Goal: Task Accomplishment & Management: Manage account settings

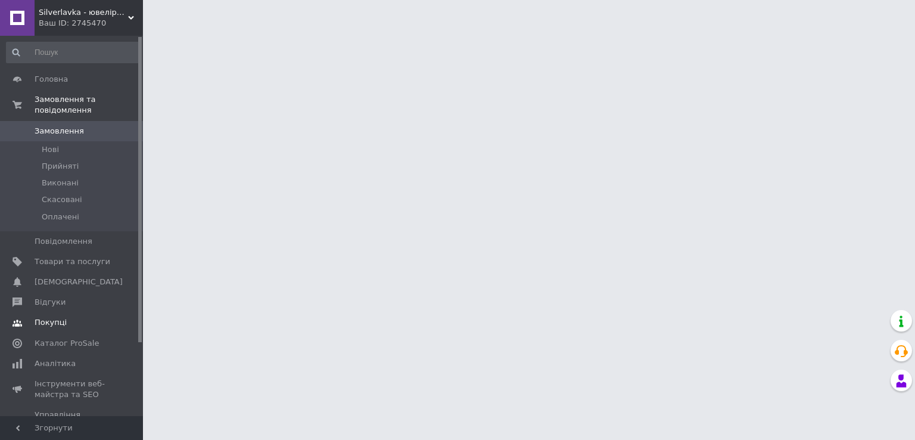
click at [64, 317] on span "Покупці" at bounding box center [73, 322] width 76 height 11
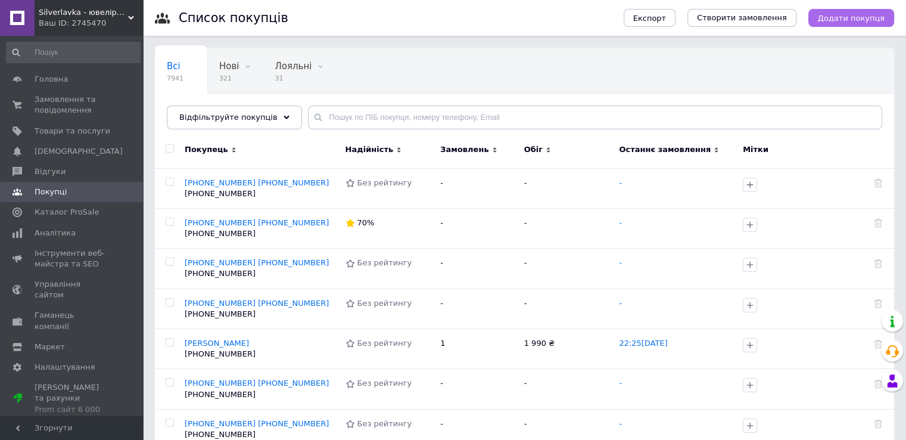
click at [856, 20] on span "Додати покупця" at bounding box center [851, 18] width 67 height 9
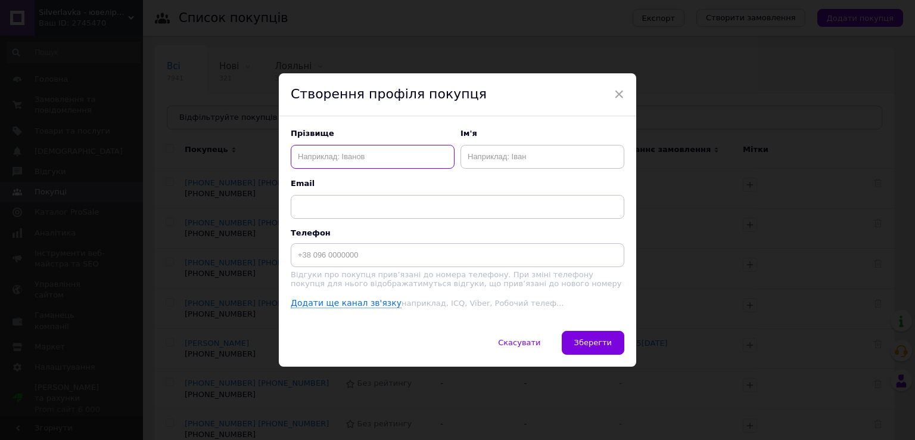
click at [364, 159] on input "text" at bounding box center [373, 157] width 164 height 24
type input "+380954619505"
click at [504, 153] on input "text" at bounding box center [543, 157] width 164 height 24
paste input "+380954619505"
type input "+380954619505"
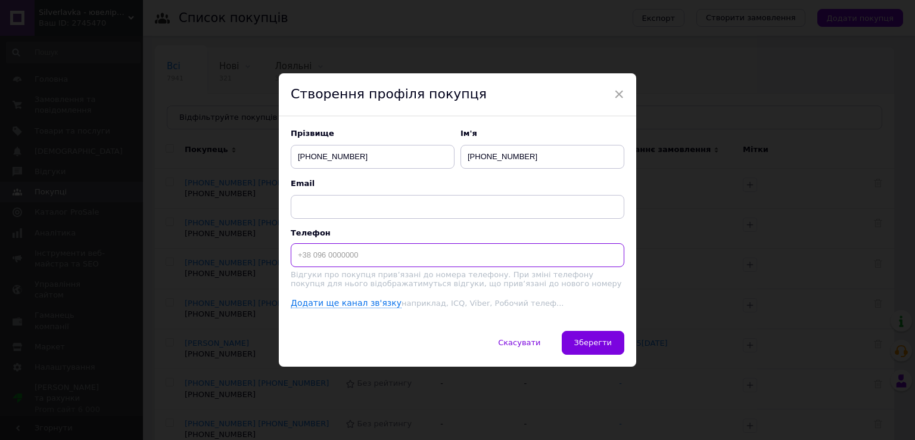
click at [328, 250] on input at bounding box center [458, 255] width 334 height 24
paste input "+380954619505"
type input "+380954619505"
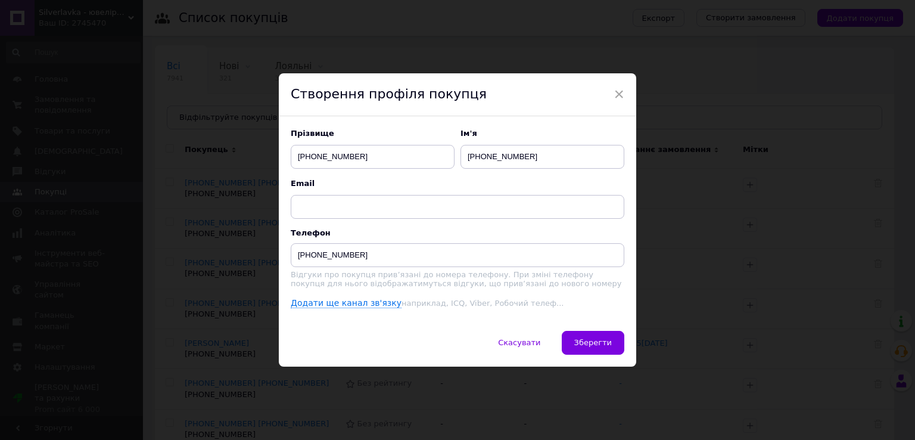
click at [583, 331] on div "Прізвище +380954619505 Ім'я +380954619505 Email Телефон +380954619505 Відгуки п…" at bounding box center [458, 223] width 358 height 215
click at [601, 344] on span "Зберегти" at bounding box center [593, 342] width 38 height 9
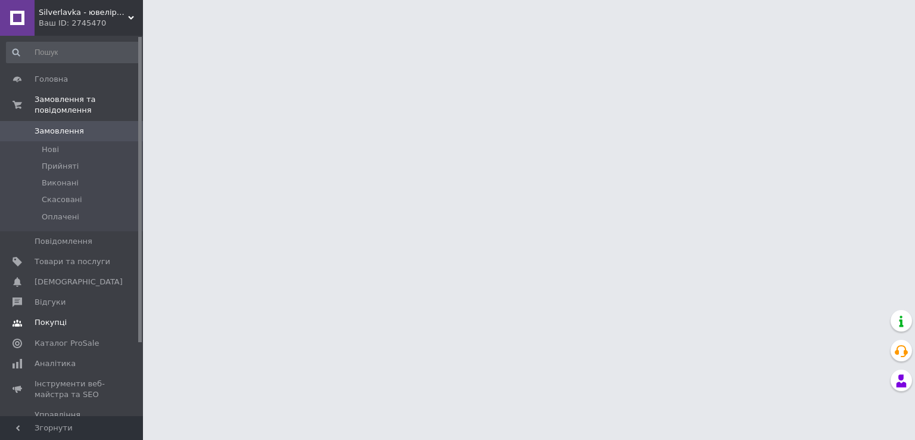
click at [99, 317] on span "Покупці" at bounding box center [73, 322] width 76 height 11
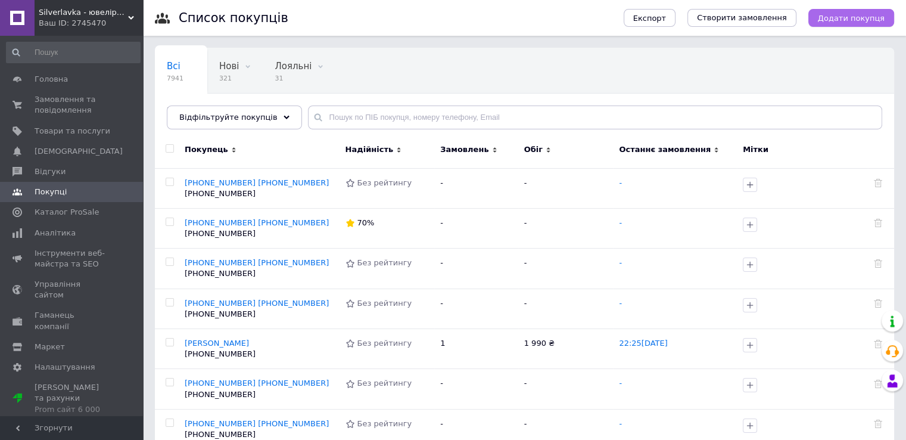
click at [863, 26] on button "Додати покупця" at bounding box center [852, 18] width 86 height 18
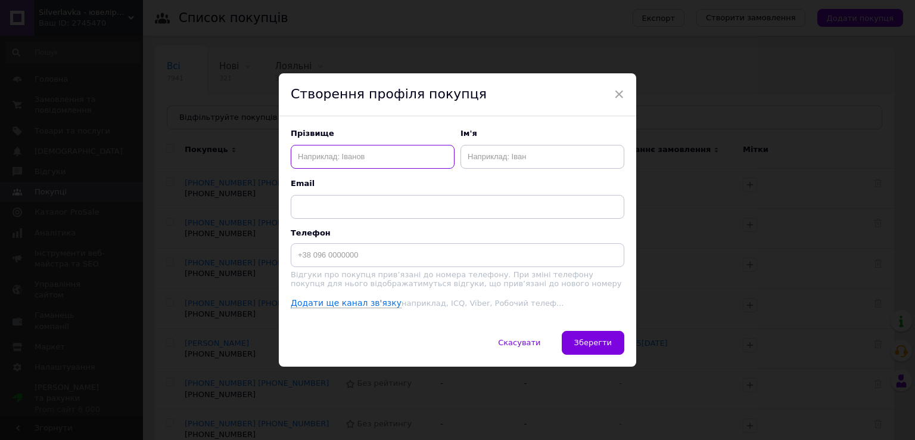
drag, startPoint x: 348, startPoint y: 151, endPoint x: 346, endPoint y: 157, distance: 7.0
click at [346, 157] on input "text" at bounding box center [373, 157] width 164 height 24
paste input "0986300841"
type input "[PHONE_NUMBER]"
click at [465, 158] on input "text" at bounding box center [543, 157] width 164 height 24
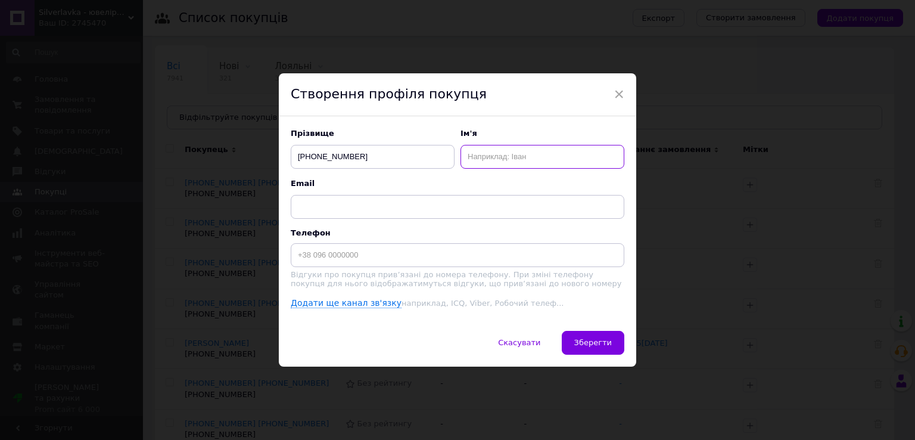
paste input "[PHONE_NUMBER]"
type input "[PHONE_NUMBER]"
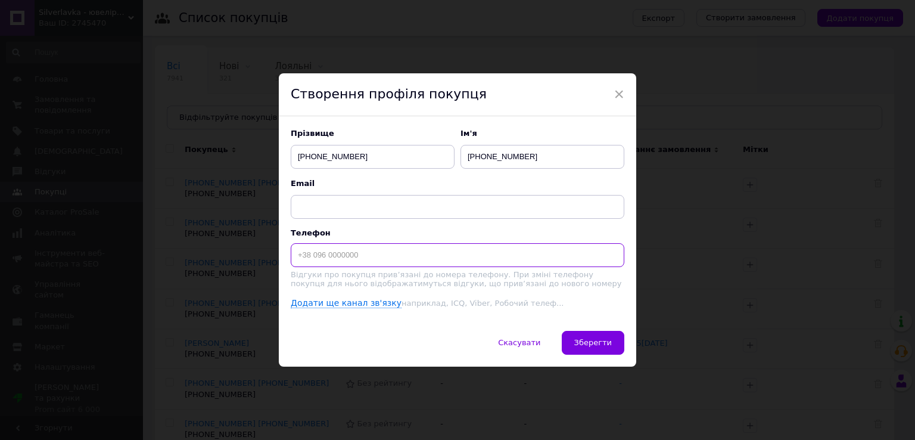
drag, startPoint x: 405, startPoint y: 255, endPoint x: 424, endPoint y: 263, distance: 20.3
click at [405, 256] on input at bounding box center [458, 255] width 334 height 24
paste input "[PHONE_NUMBER]"
type input "[PHONE_NUMBER]"
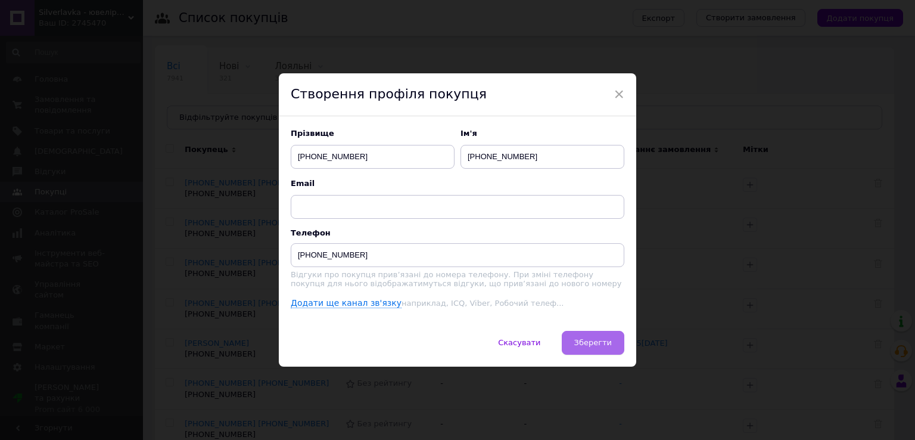
click at [584, 343] on span "Зберегти" at bounding box center [593, 342] width 38 height 9
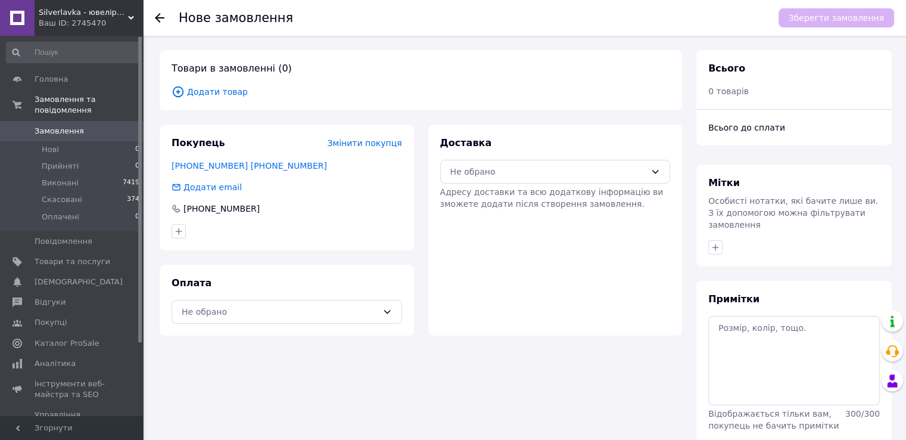
click at [104, 126] on span "Замовлення" at bounding box center [73, 131] width 76 height 11
